Goal: Transaction & Acquisition: Purchase product/service

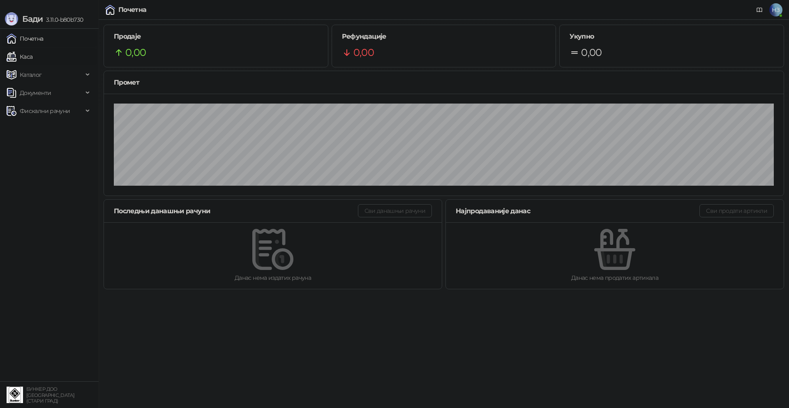
click at [32, 57] on link "Каса" at bounding box center [20, 56] width 26 height 16
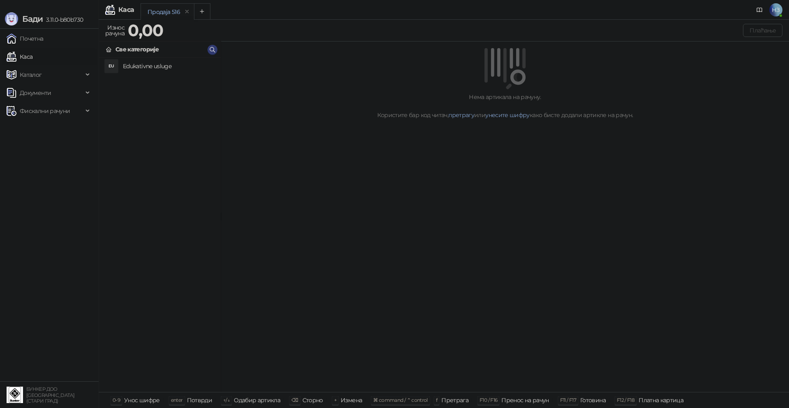
click at [180, 69] on h4 "Edukativne usluge" at bounding box center [168, 66] width 91 height 13
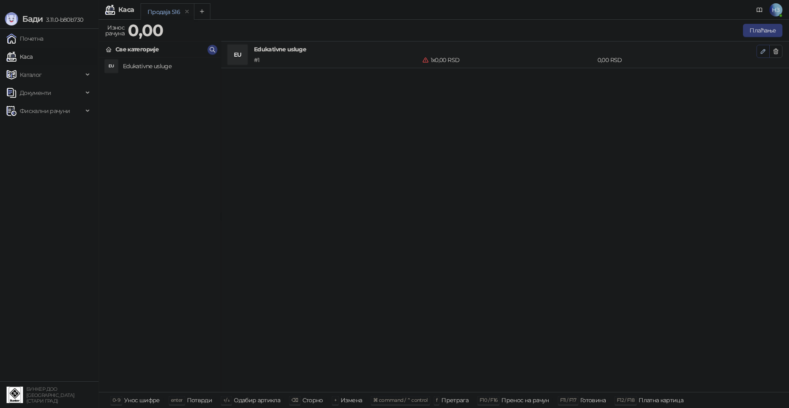
click at [761, 51] on icon "button" at bounding box center [763, 51] width 4 height 4
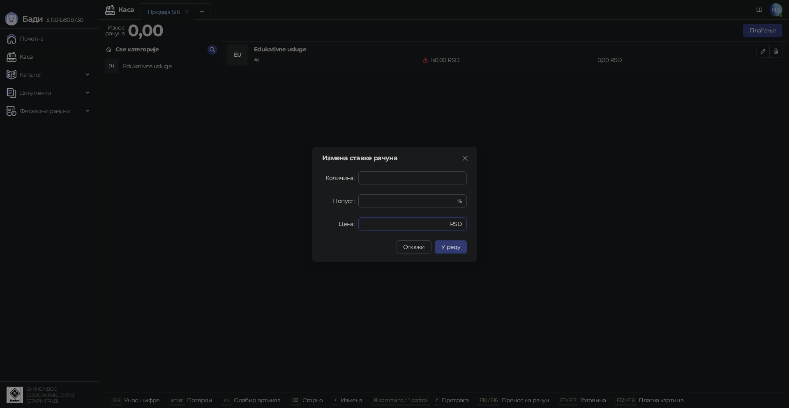
drag, startPoint x: 373, startPoint y: 226, endPoint x: 353, endPoint y: 228, distance: 19.8
click at [353, 228] on div "Цена * RSD" at bounding box center [394, 223] width 145 height 13
type input "****"
click at [457, 245] on span "У реду" at bounding box center [450, 246] width 19 height 7
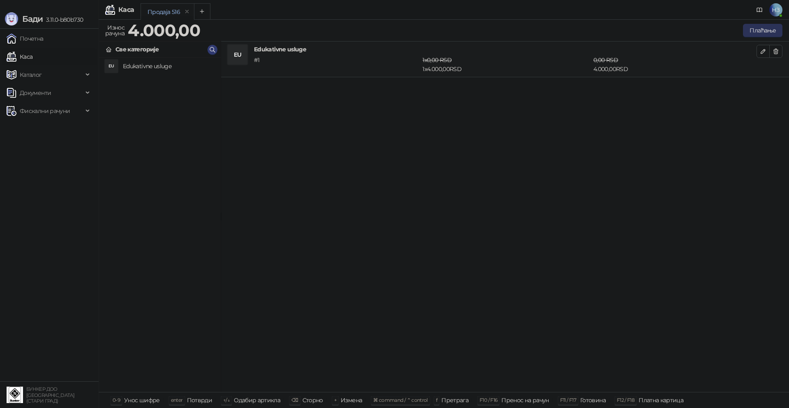
click at [766, 29] on button "Плаћање" at bounding box center [762, 30] width 39 height 13
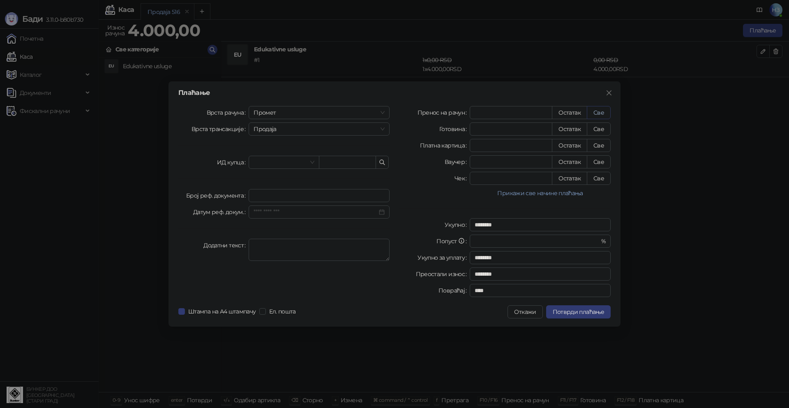
click at [602, 110] on button "Све" at bounding box center [599, 112] width 24 height 13
type input "****"
click at [348, 161] on input "text" at bounding box center [347, 162] width 57 height 13
click at [312, 162] on span at bounding box center [284, 162] width 60 height 12
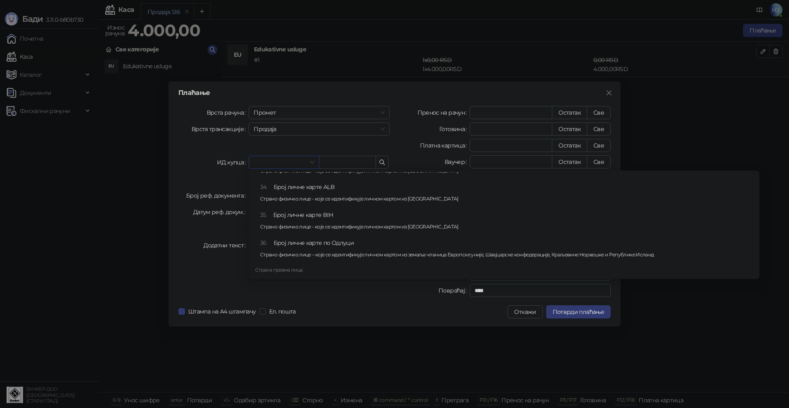
scroll to position [505, 0]
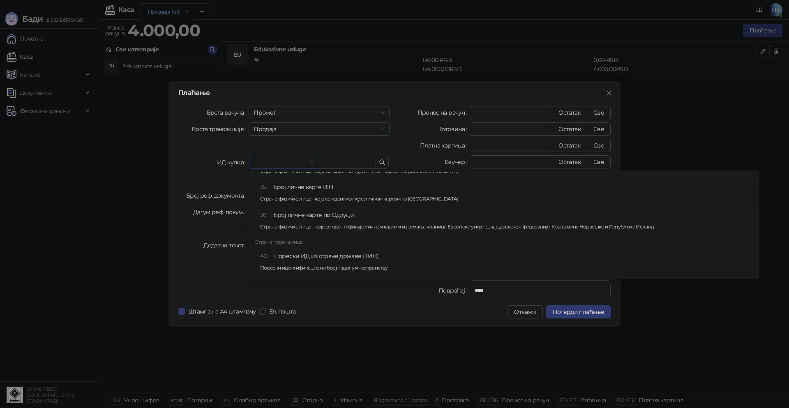
click at [610, 189] on div "35 Број личне карте BIH Страно физичко лице - које се идентификује личном карто…" at bounding box center [506, 194] width 493 height 24
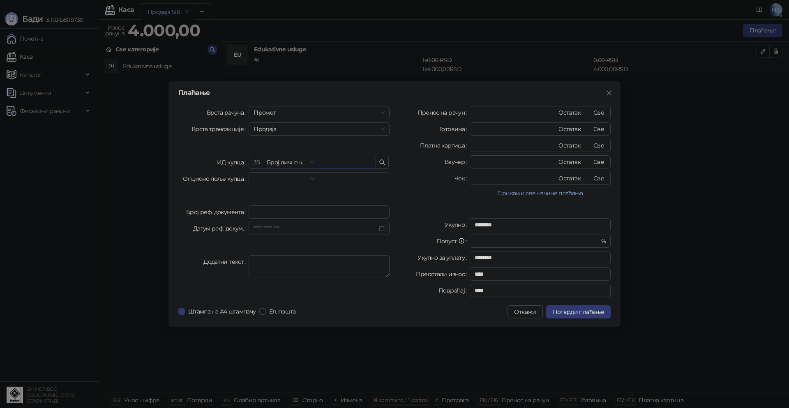
click at [311, 161] on span "35 Број личне карте BIH" at bounding box center [284, 162] width 60 height 12
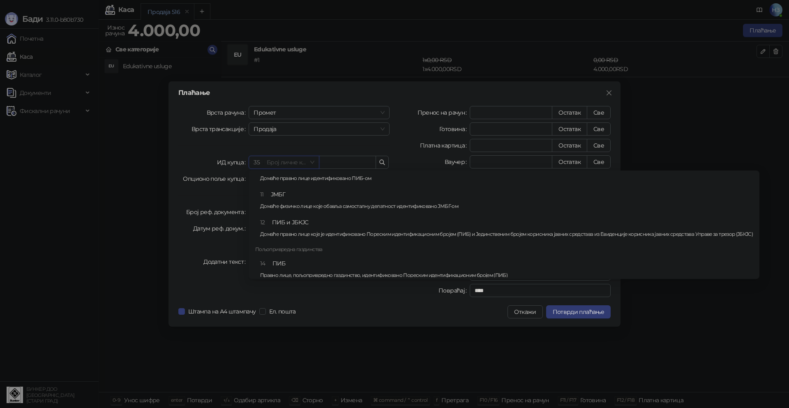
scroll to position [0, 0]
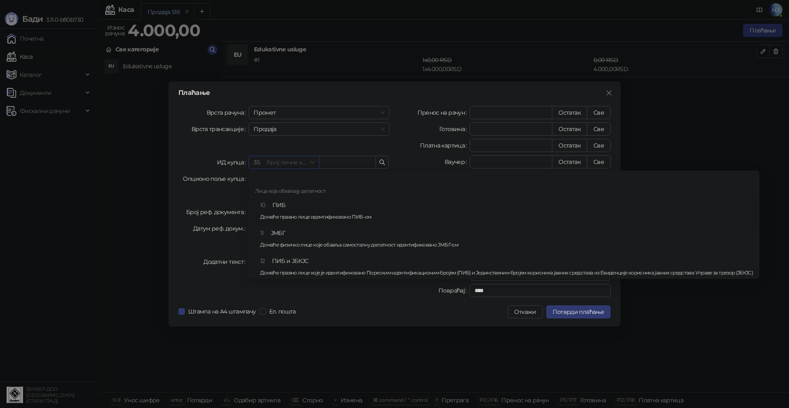
click at [310, 190] on div "Лица која обављају делатност" at bounding box center [503, 191] width 507 height 13
click at [294, 186] on div "Лица која обављају делатност" at bounding box center [503, 191] width 507 height 13
click at [297, 161] on span "35 Број личне карте BIH" at bounding box center [284, 162] width 60 height 12
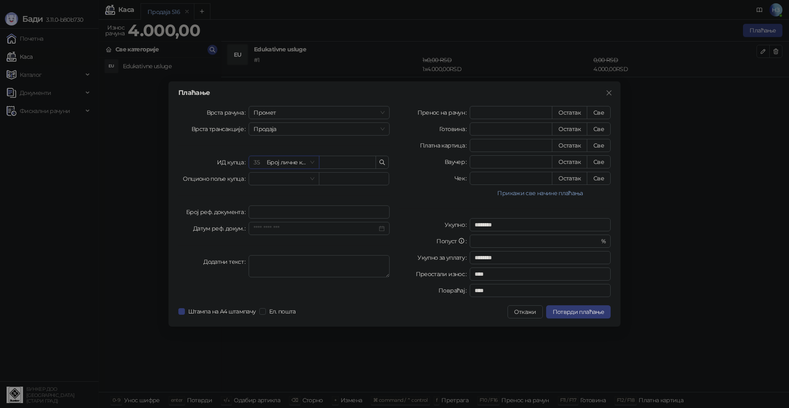
click at [259, 161] on span "35" at bounding box center [257, 162] width 6 height 7
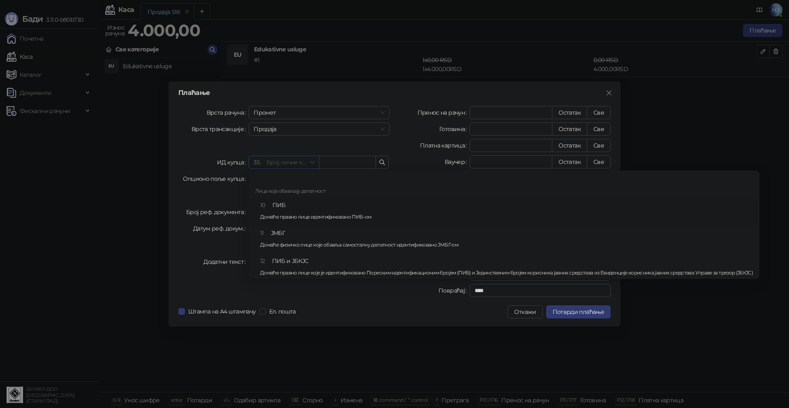
click at [296, 187] on div "Лица која обављају делатност" at bounding box center [503, 191] width 507 height 13
click at [293, 190] on div "Лица која обављају делатност" at bounding box center [503, 191] width 507 height 13
click at [527, 315] on button "Откажи" at bounding box center [524, 311] width 35 height 13
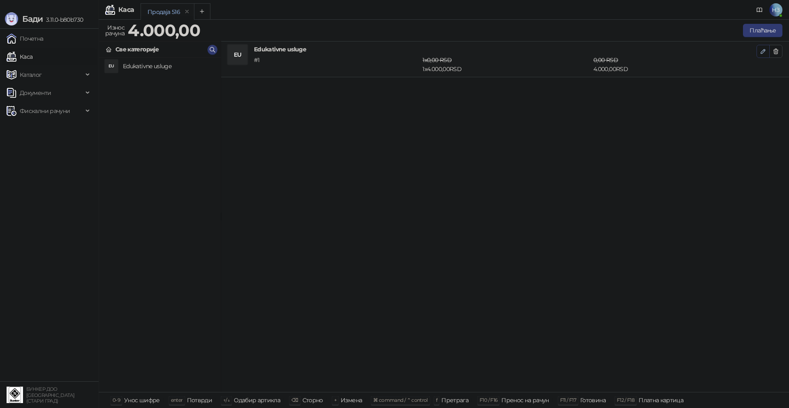
click at [764, 51] on icon "button" at bounding box center [763, 51] width 4 height 4
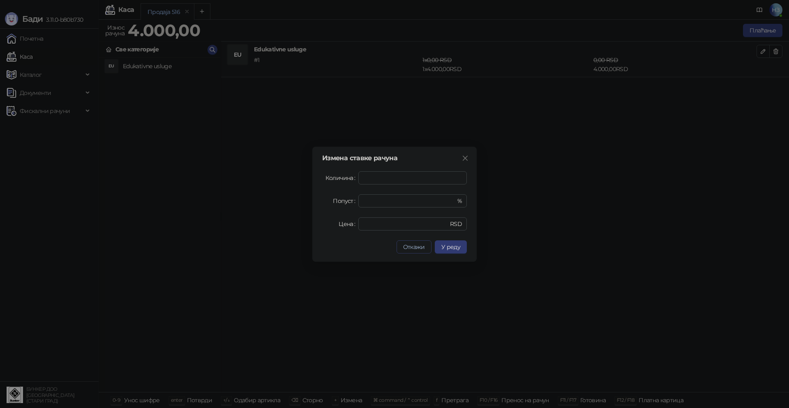
click at [419, 248] on span "Откажи" at bounding box center [414, 246] width 22 height 7
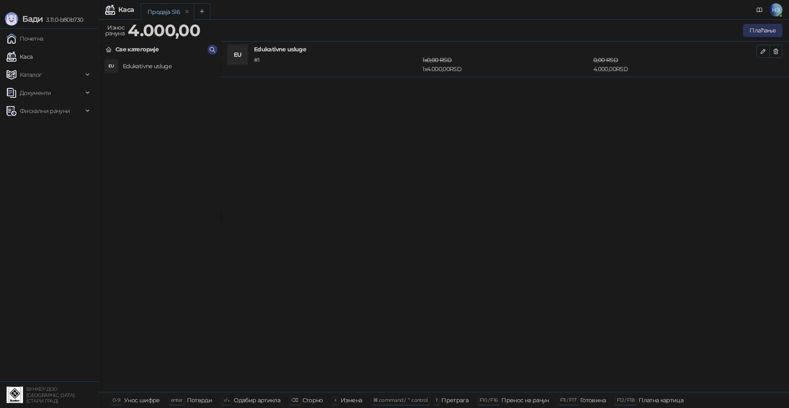
click at [760, 28] on button "Плаћање" at bounding box center [762, 30] width 39 height 13
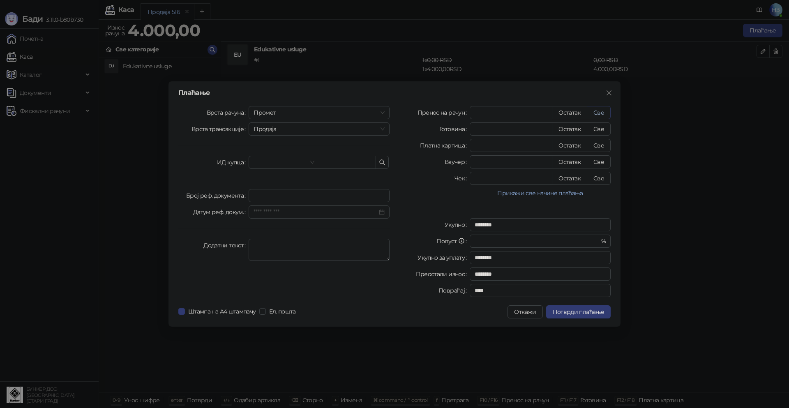
click at [599, 112] on button "Све" at bounding box center [599, 112] width 24 height 13
type input "****"
click at [581, 313] on span "Потврди плаћање" at bounding box center [578, 311] width 51 height 7
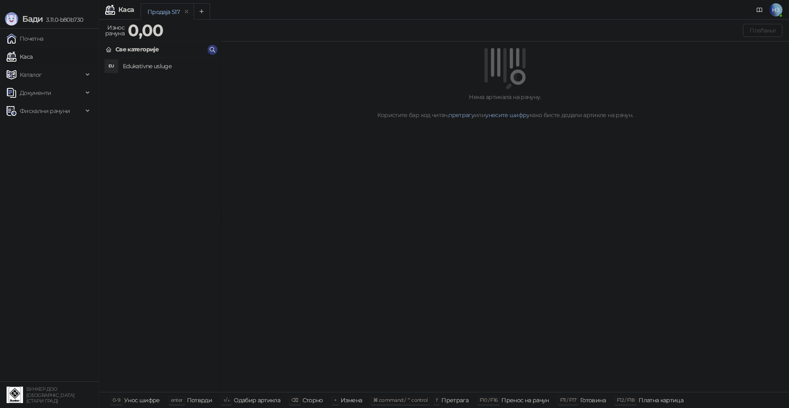
click at [773, 12] on span "НЗ" at bounding box center [775, 9] width 13 height 13
click at [646, 95] on link "Подешавања" at bounding box center [622, 95] width 48 height 7
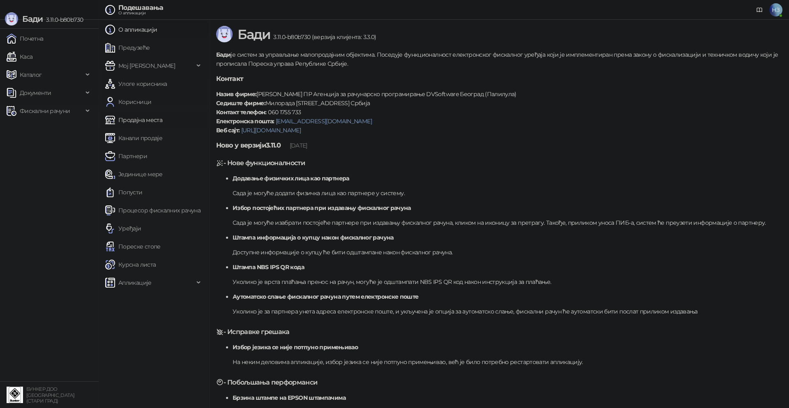
click at [157, 124] on link "Продајна места" at bounding box center [133, 120] width 57 height 16
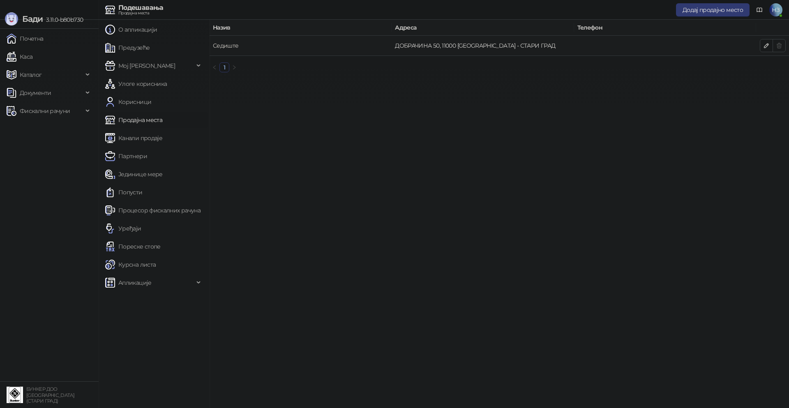
click at [228, 42] on link "Седиште" at bounding box center [226, 45] width 26 height 7
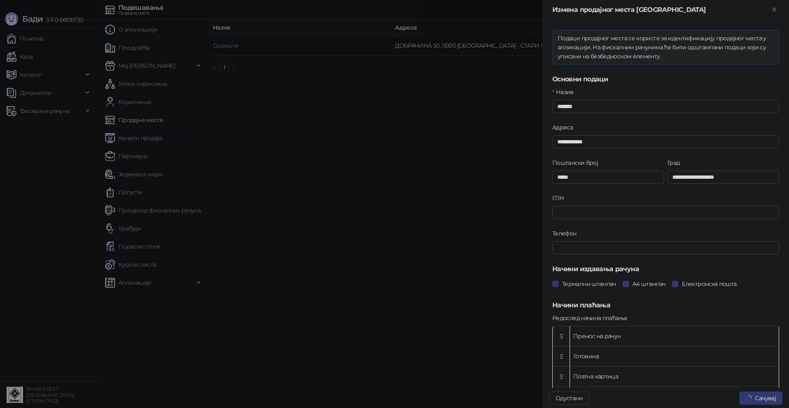
click at [227, 48] on div at bounding box center [394, 204] width 789 height 408
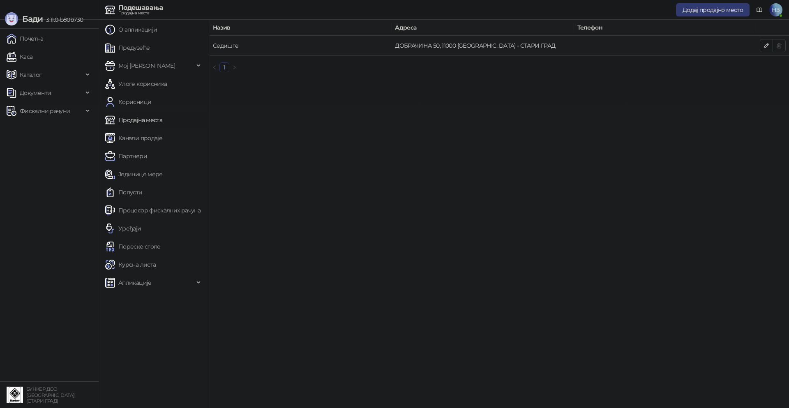
click at [226, 48] on link "Седиште" at bounding box center [226, 45] width 26 height 7
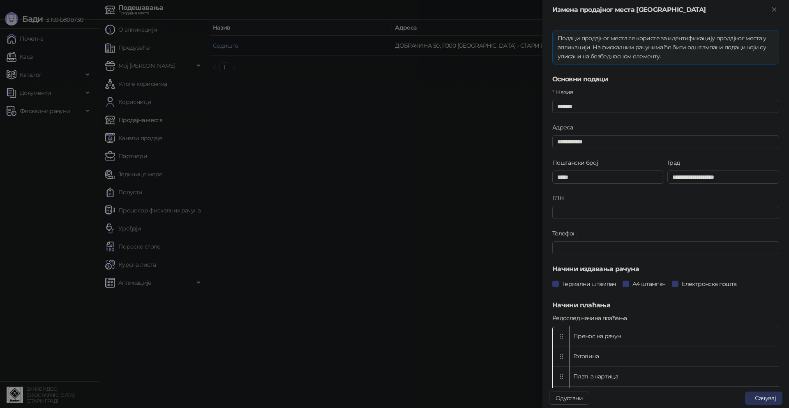
click at [763, 399] on button "Сачувај" at bounding box center [763, 398] width 37 height 13
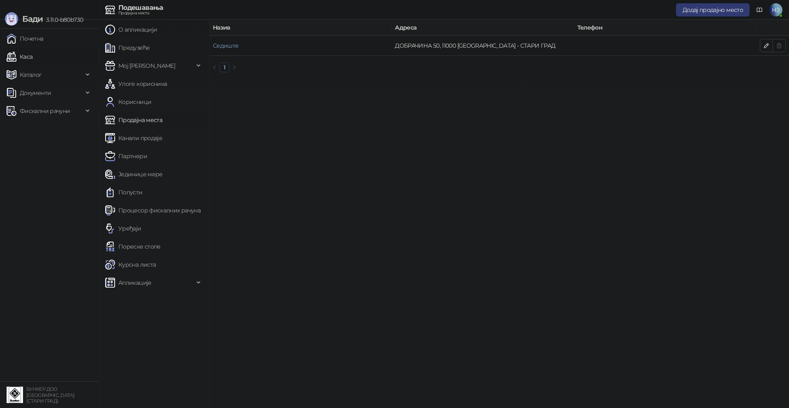
click at [29, 58] on link "Каса" at bounding box center [20, 56] width 26 height 16
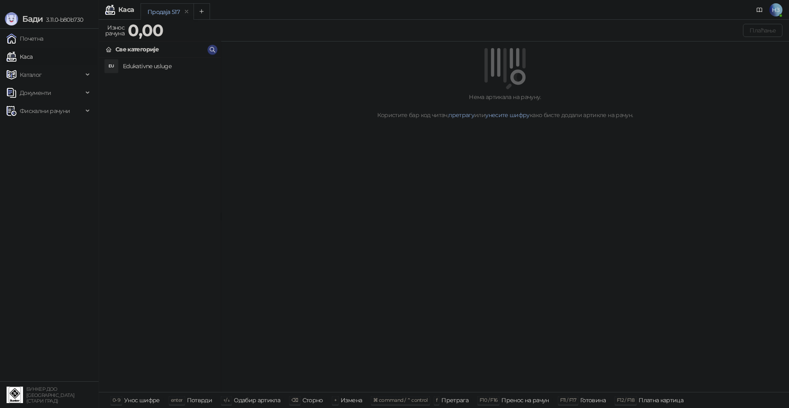
click at [152, 66] on h4 "Edukativne usluge" at bounding box center [168, 66] width 91 height 13
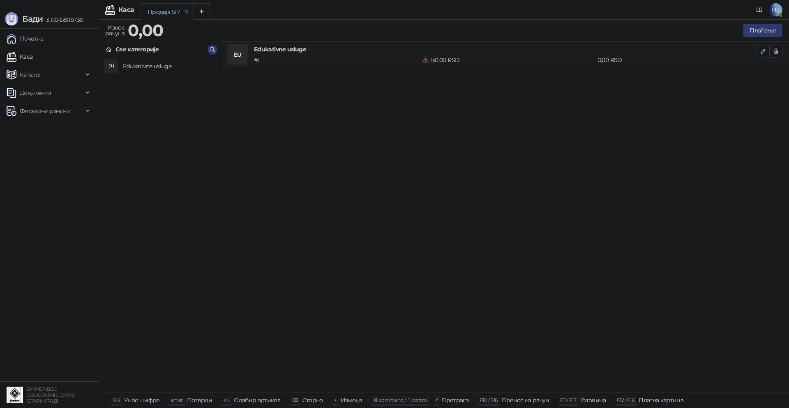
click at [763, 52] on icon "button" at bounding box center [763, 51] width 7 height 7
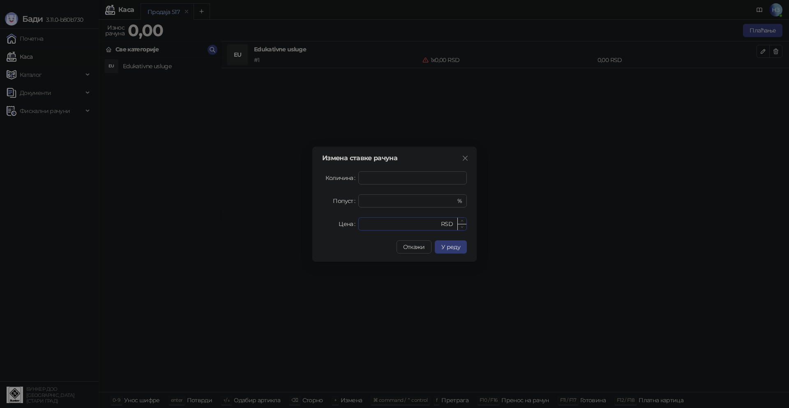
click at [378, 221] on input "*" at bounding box center [401, 224] width 76 height 12
drag, startPoint x: 369, startPoint y: 224, endPoint x: 362, endPoint y: 224, distance: 7.0
click at [362, 224] on div "* RSD" at bounding box center [412, 223] width 108 height 13
type input "****"
click at [450, 246] on span "У реду" at bounding box center [450, 246] width 19 height 7
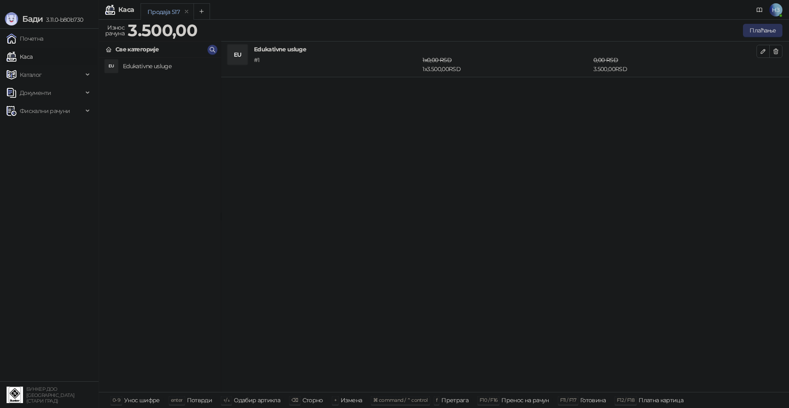
click at [770, 30] on button "Плаћање" at bounding box center [762, 30] width 39 height 13
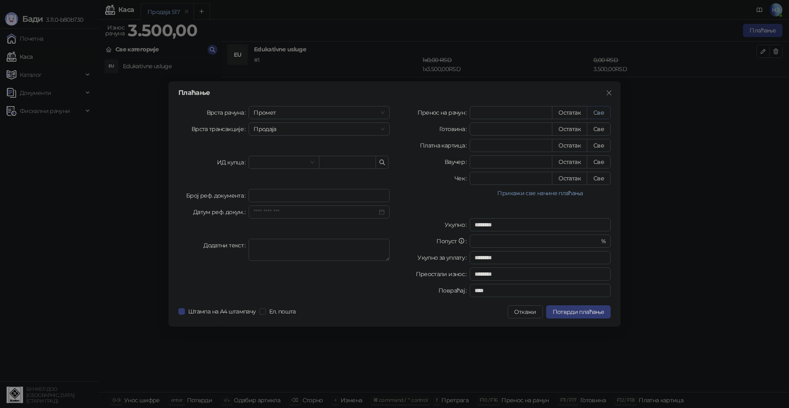
click at [599, 113] on button "Све" at bounding box center [599, 112] width 24 height 13
type input "****"
click at [590, 315] on span "Потврди плаћање" at bounding box center [578, 311] width 51 height 7
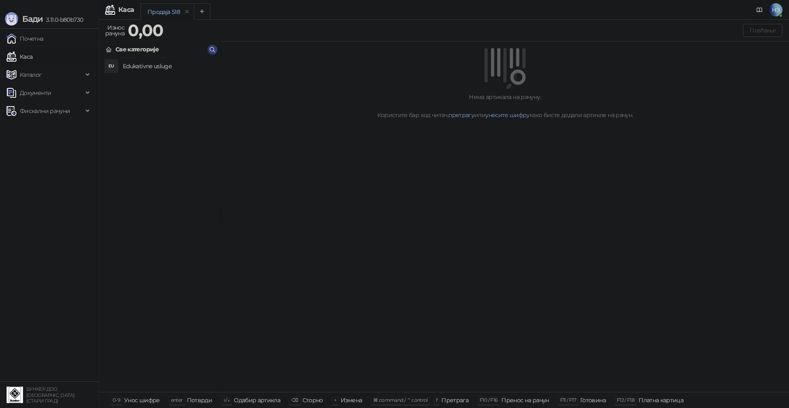
click at [158, 65] on h4 "Edukativne usluge" at bounding box center [168, 66] width 91 height 13
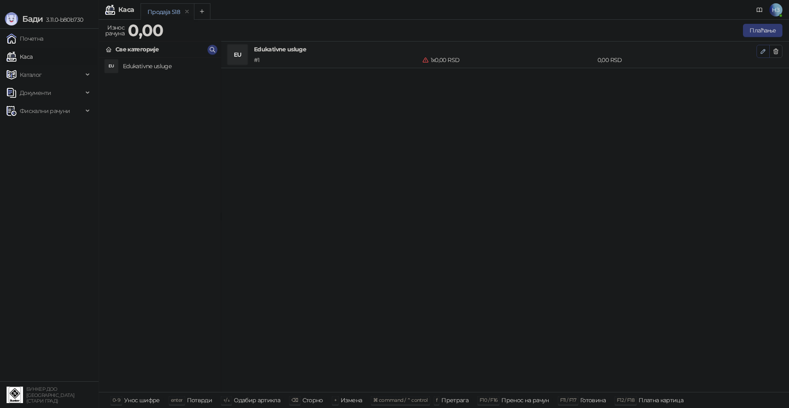
click at [761, 51] on icon "button" at bounding box center [763, 51] width 7 height 7
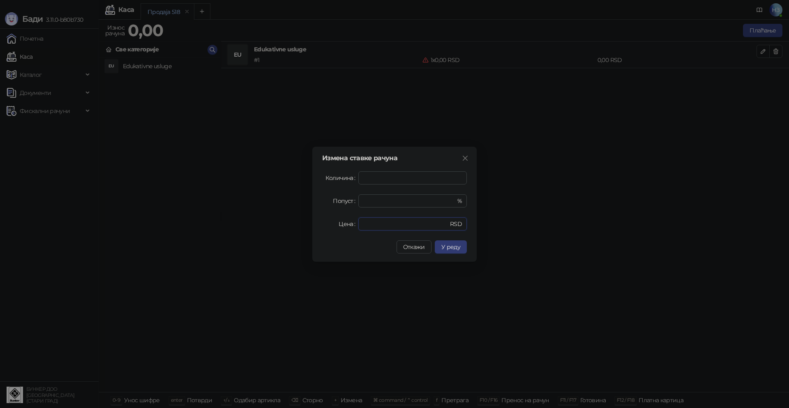
drag, startPoint x: 364, startPoint y: 224, endPoint x: 356, endPoint y: 224, distance: 7.8
click at [357, 224] on div "Цена * RSD" at bounding box center [394, 223] width 145 height 13
type input "****"
click at [457, 248] on span "У реду" at bounding box center [450, 246] width 19 height 7
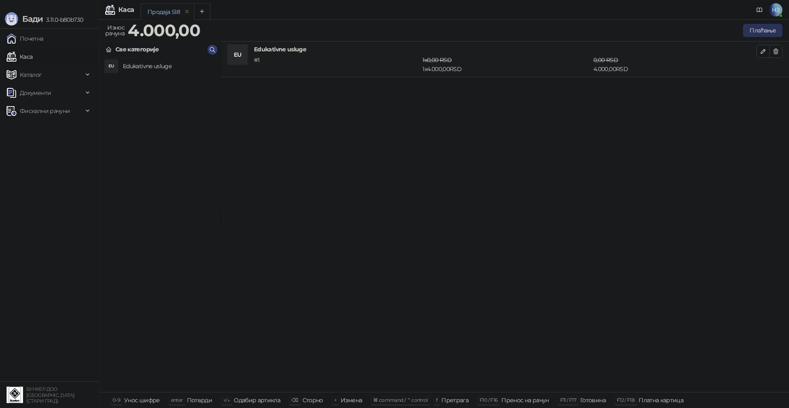
click at [766, 27] on button "Плаћање" at bounding box center [762, 30] width 39 height 13
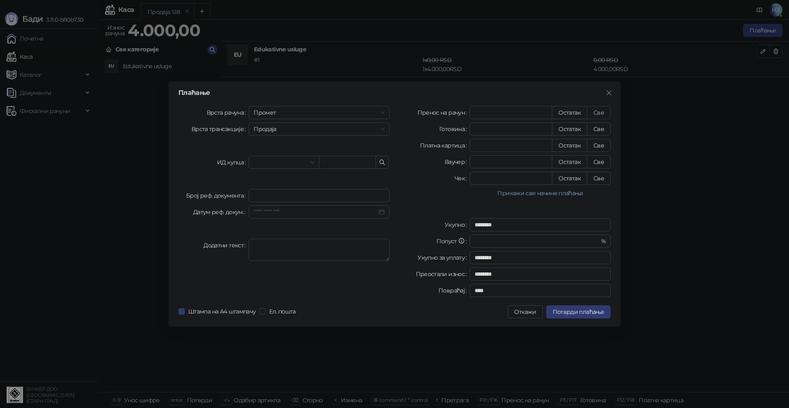
click at [602, 109] on button "Све" at bounding box center [599, 112] width 24 height 13
type input "****"
click at [312, 163] on span at bounding box center [284, 162] width 60 height 12
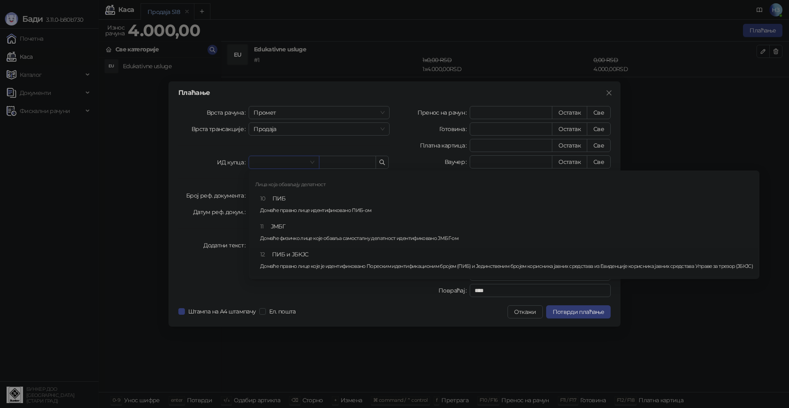
scroll to position [2, 0]
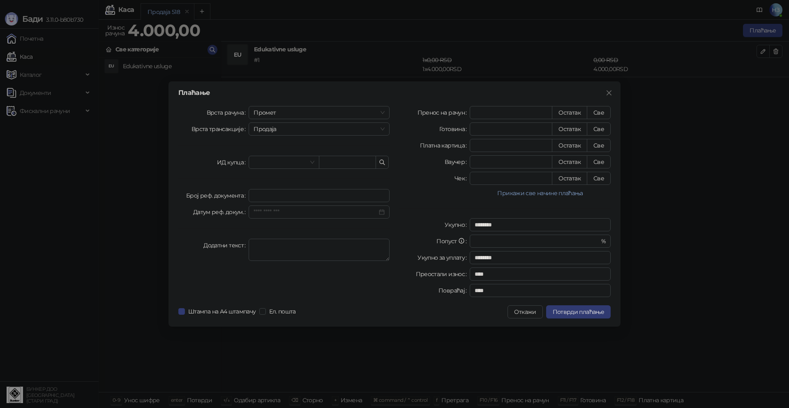
click at [32, 239] on div "Плаћање Врста рачуна Промет Врста трансакције Продаја ИД купца Број реф. докуме…" at bounding box center [394, 204] width 789 height 408
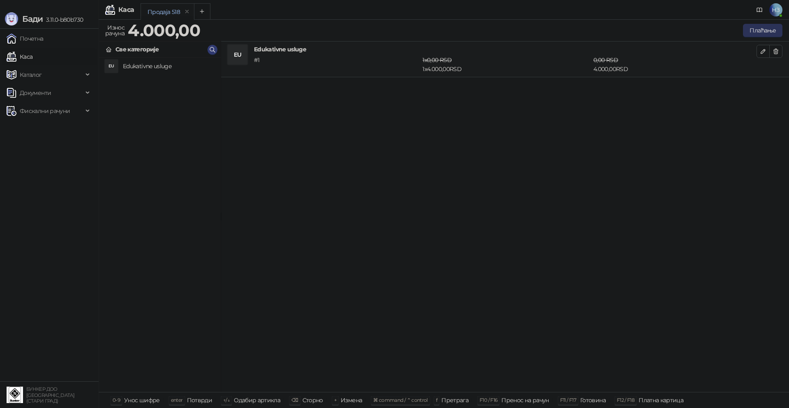
drag, startPoint x: 761, startPoint y: 24, endPoint x: 761, endPoint y: 29, distance: 4.5
click at [761, 29] on button "Плаћање" at bounding box center [762, 30] width 39 height 13
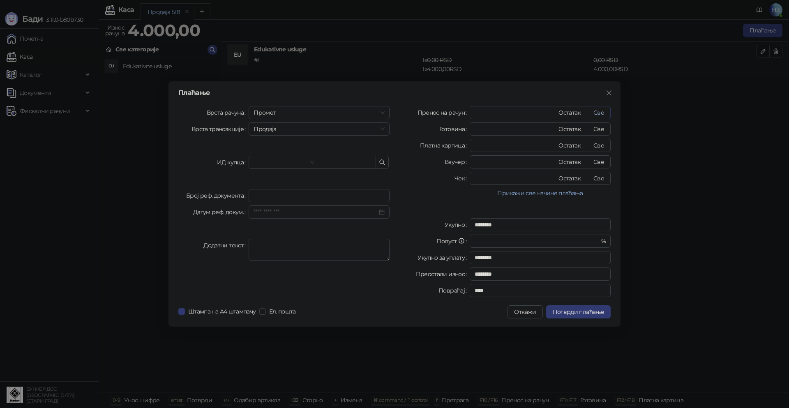
click at [601, 113] on button "Све" at bounding box center [599, 112] width 24 height 13
type input "****"
click at [601, 113] on button "Све" at bounding box center [599, 112] width 24 height 13
click at [606, 311] on button "Потврди плаћање" at bounding box center [578, 311] width 65 height 13
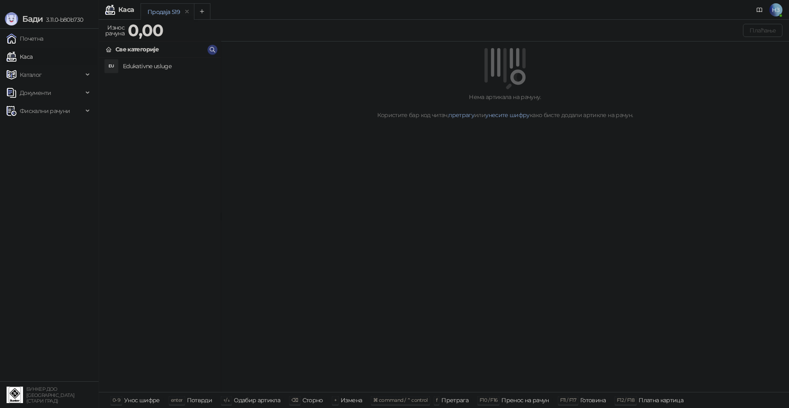
click at [774, 7] on span "НЗ" at bounding box center [775, 9] width 13 height 13
click at [646, 95] on link "Подешавања" at bounding box center [622, 95] width 48 height 7
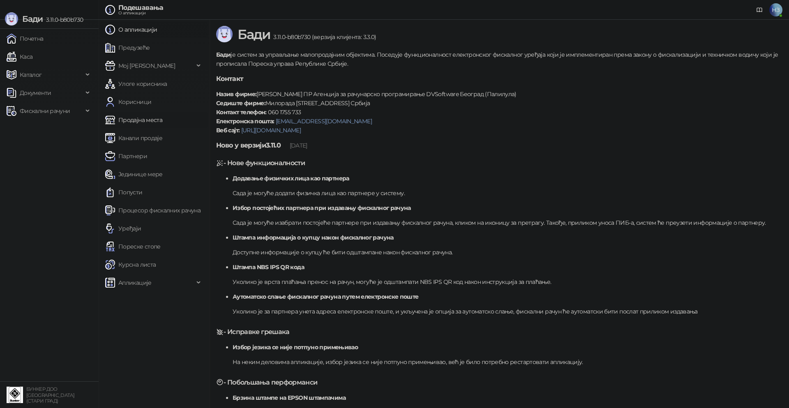
click at [137, 120] on link "Продајна места" at bounding box center [133, 120] width 57 height 16
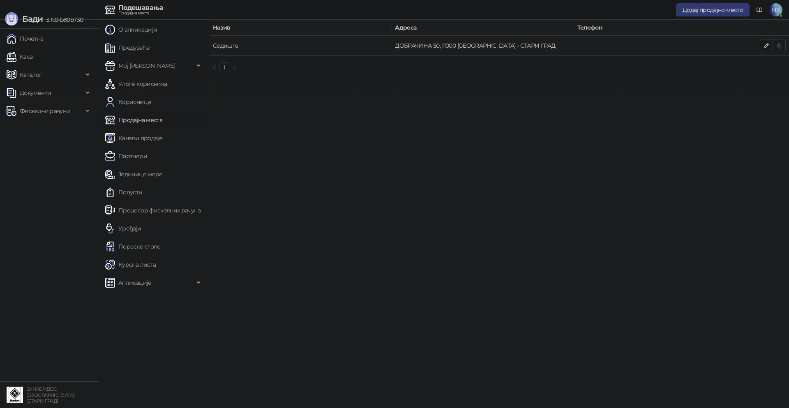
click at [228, 46] on link "Седиште" at bounding box center [226, 45] width 26 height 7
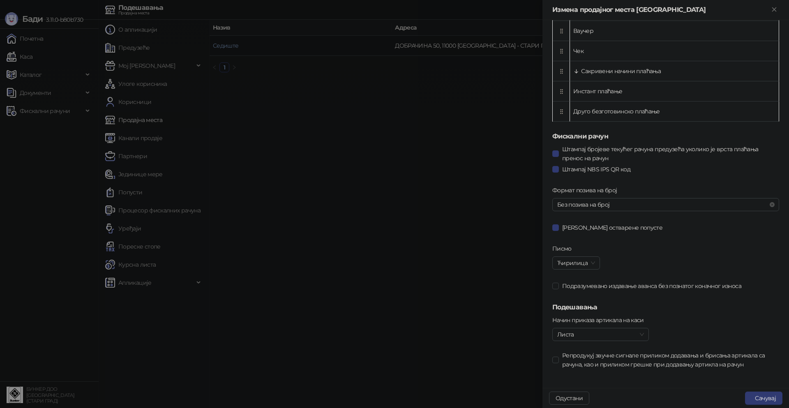
scroll to position [367, 0]
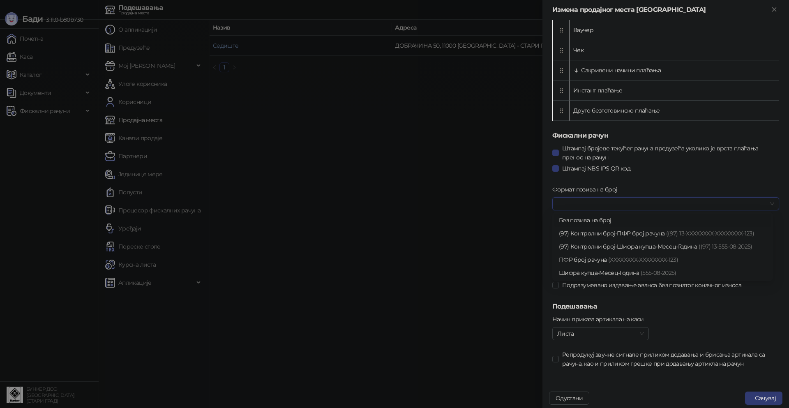
click at [644, 201] on input "Формат позива на број" at bounding box center [662, 204] width 210 height 12
click at [587, 231] on div "(97) Контролни број-ПФР број рачуна ((97) 13-XXXXXXXX-XXXXXXXX-123)" at bounding box center [663, 233] width 208 height 9
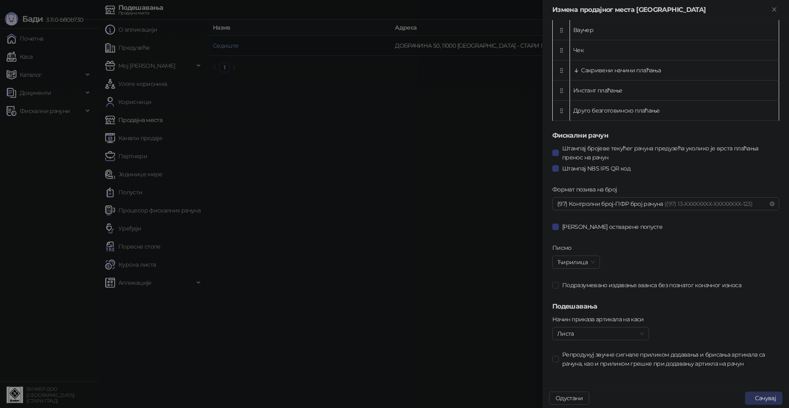
click at [763, 401] on button "Сачувај" at bounding box center [763, 398] width 37 height 13
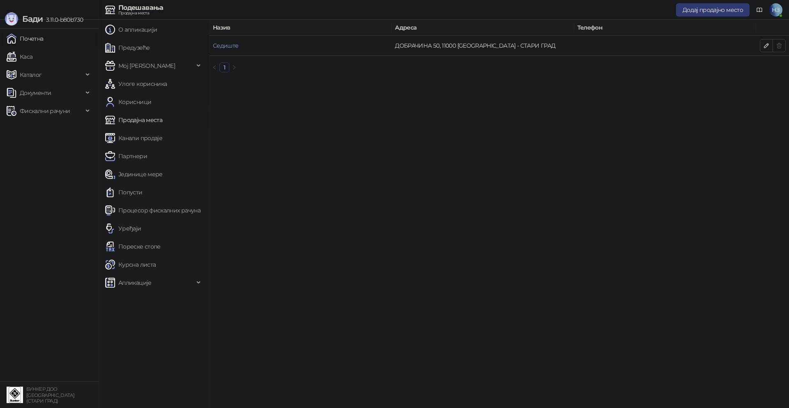
click at [30, 39] on link "Почетна" at bounding box center [25, 38] width 37 height 16
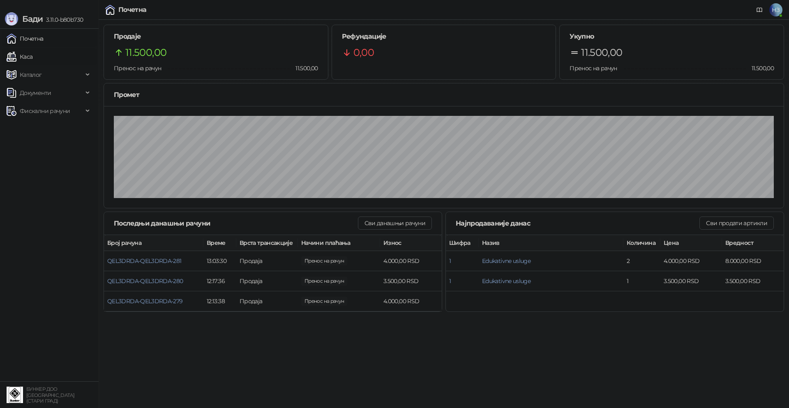
click at [32, 55] on link "Каса" at bounding box center [20, 56] width 26 height 16
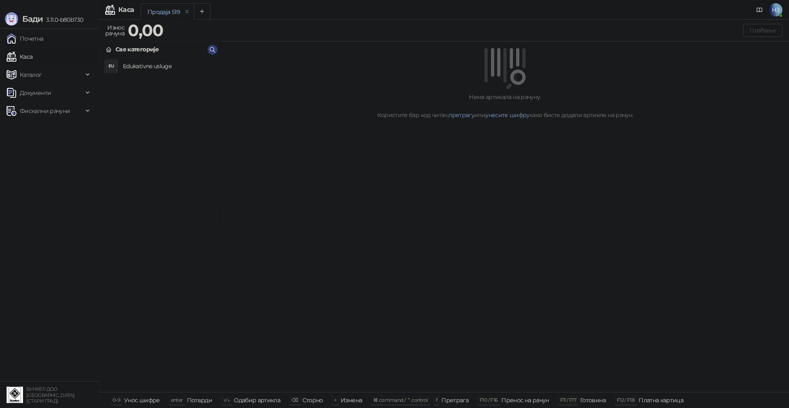
click at [168, 65] on h4 "Edukativne usluge" at bounding box center [168, 66] width 91 height 13
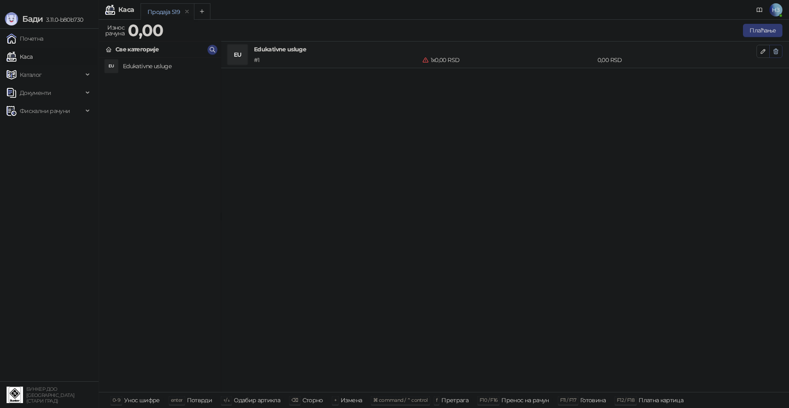
click at [776, 49] on icon "button" at bounding box center [776, 51] width 7 height 7
